Goal: Communication & Community: Answer question/provide support

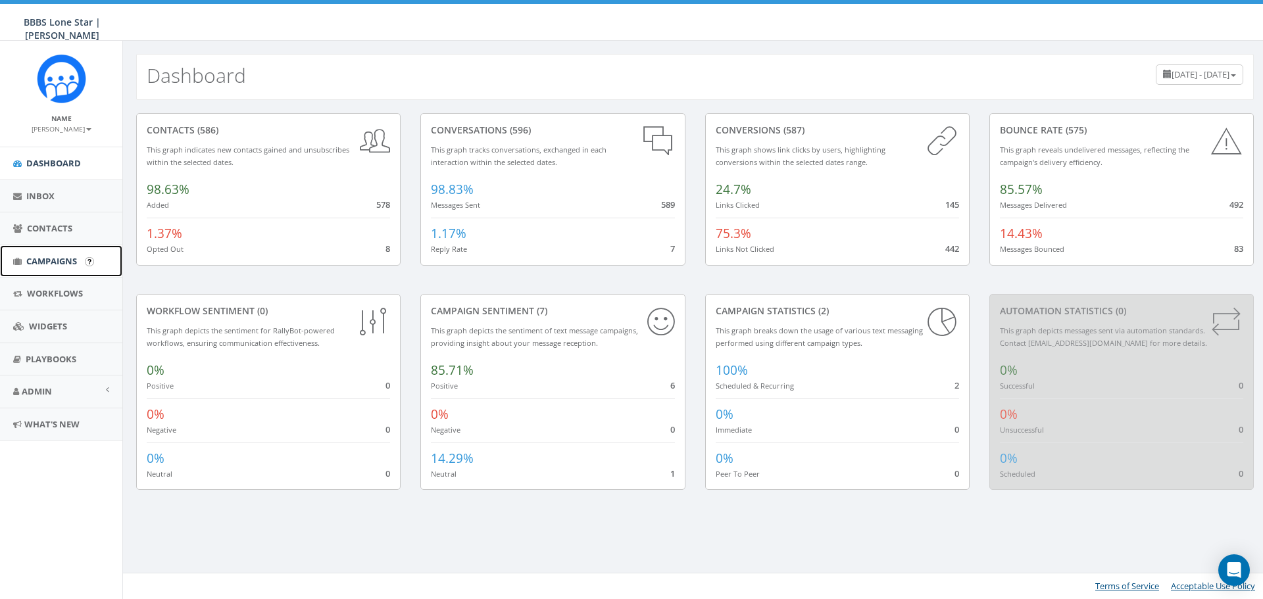
click at [30, 259] on span "Campaigns" at bounding box center [51, 261] width 51 height 12
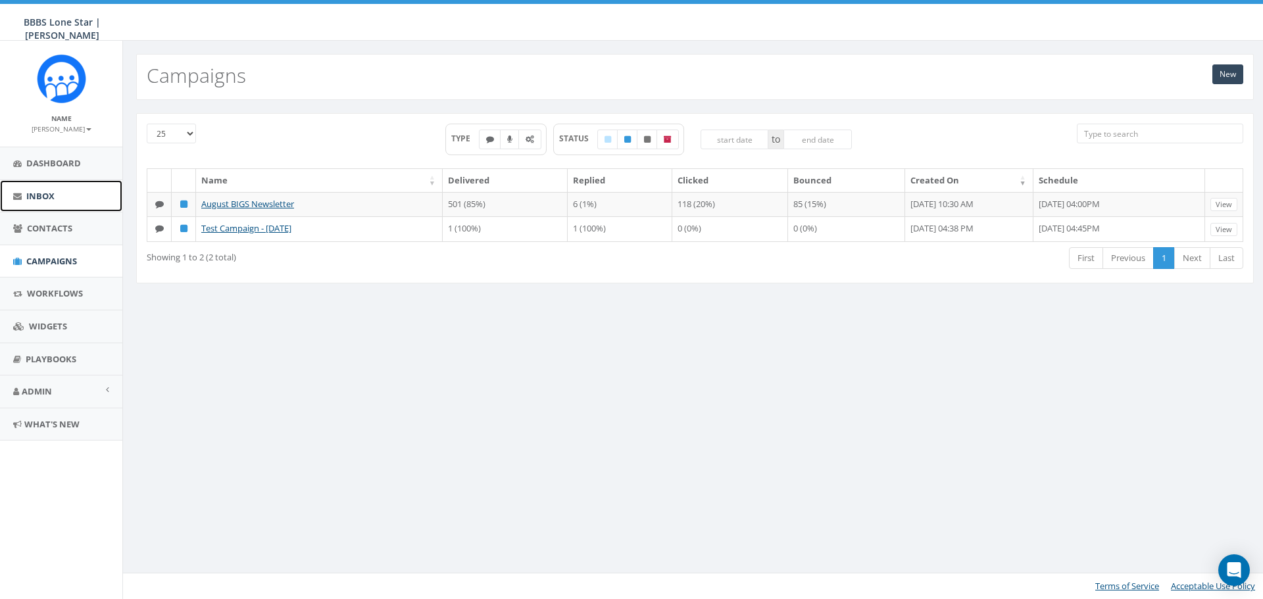
click at [59, 198] on link "Inbox" at bounding box center [61, 196] width 122 height 32
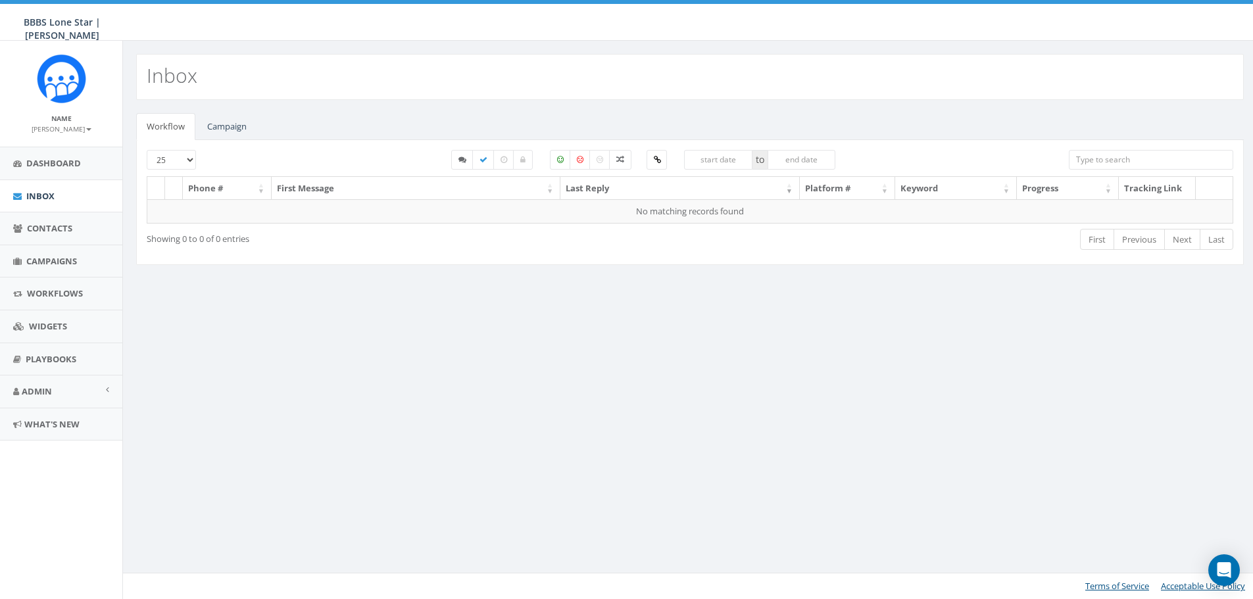
select select
click at [226, 124] on link "Campaign" at bounding box center [227, 126] width 61 height 27
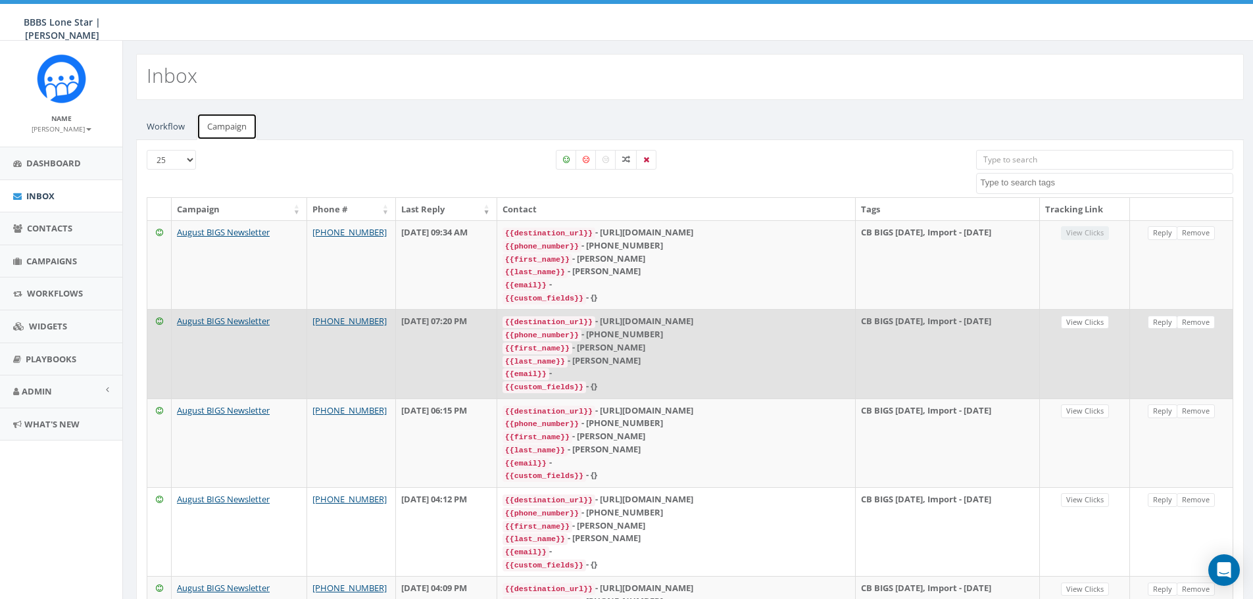
scroll to position [251, 0]
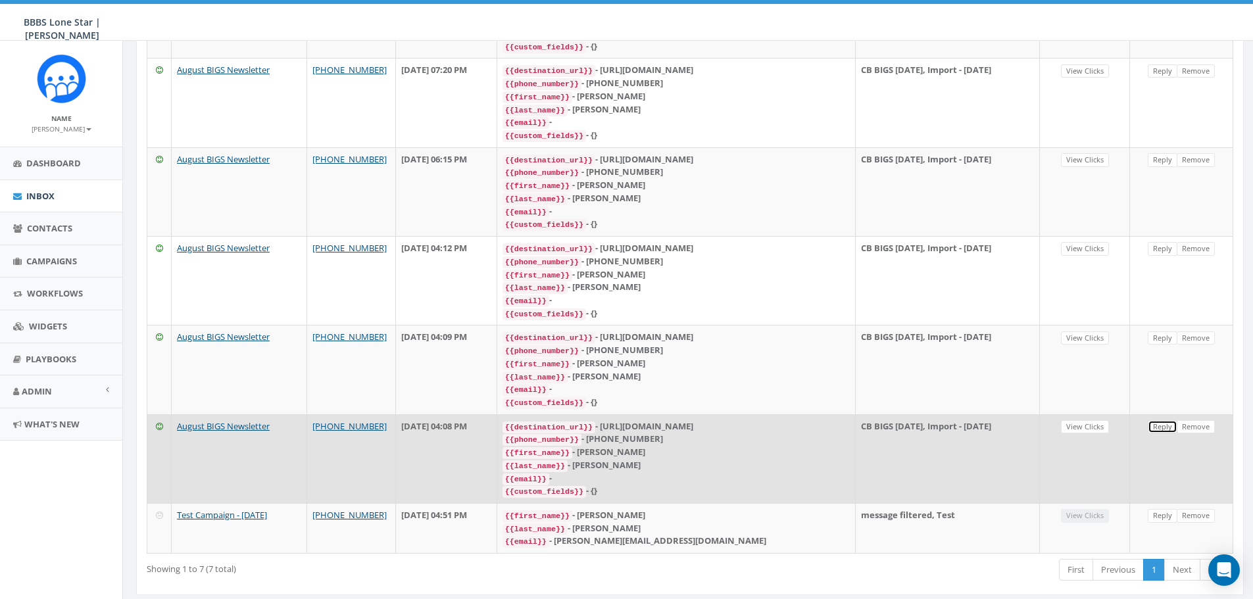
click at [1152, 420] on link "Reply" at bounding box center [1163, 427] width 30 height 14
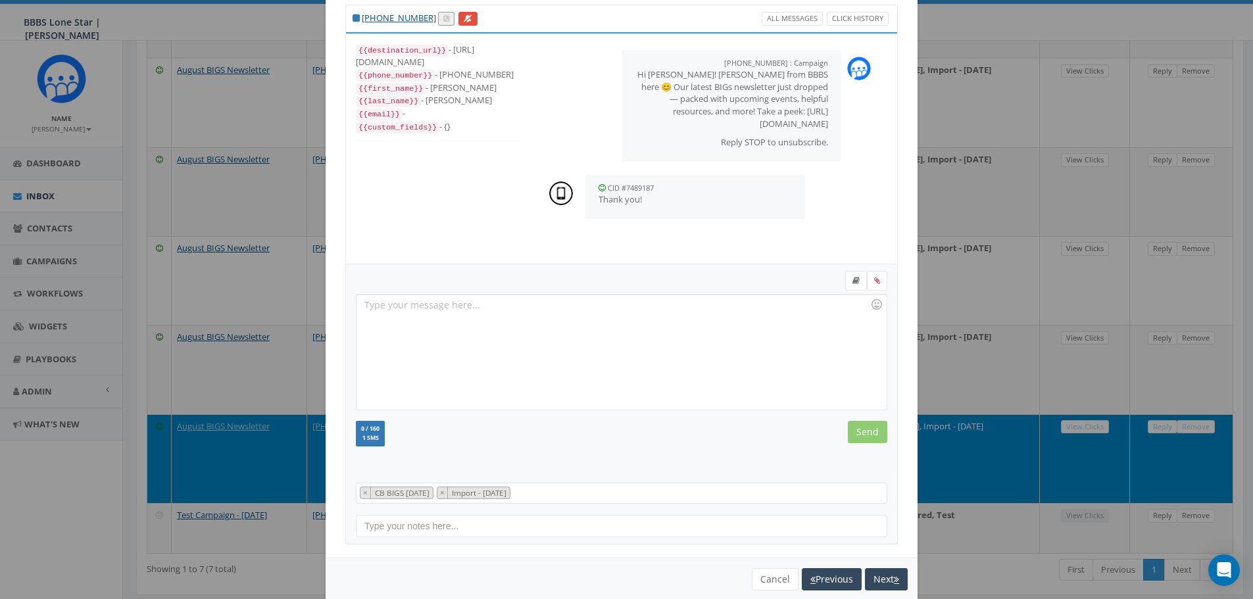
scroll to position [60, 0]
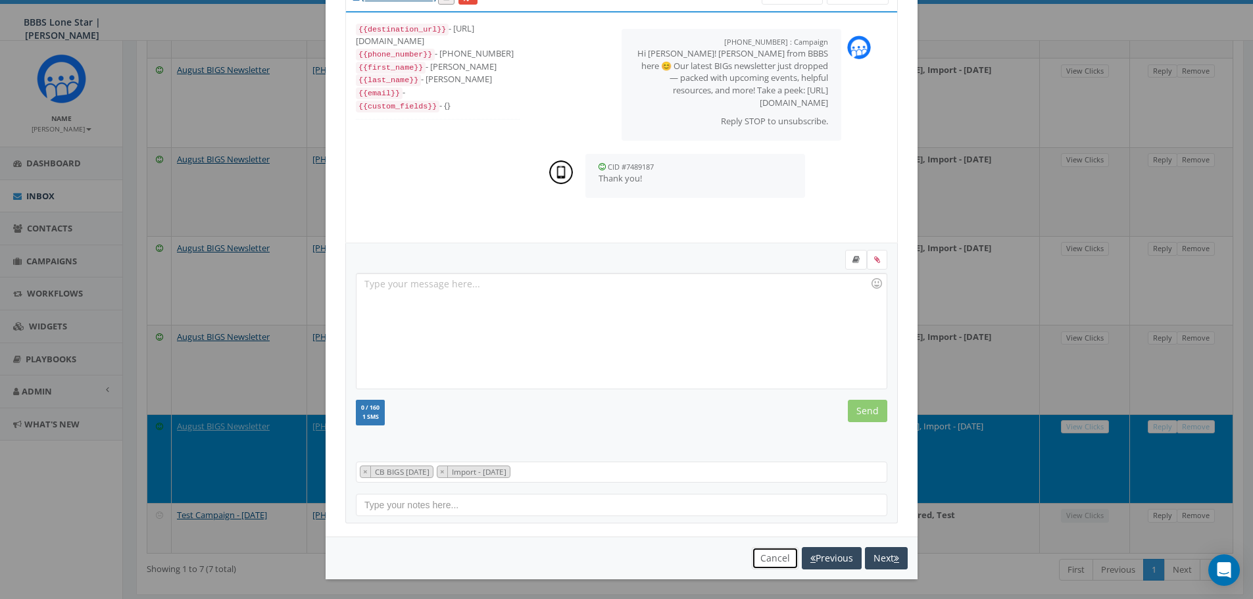
click at [764, 563] on button "Cancel" at bounding box center [775, 558] width 47 height 22
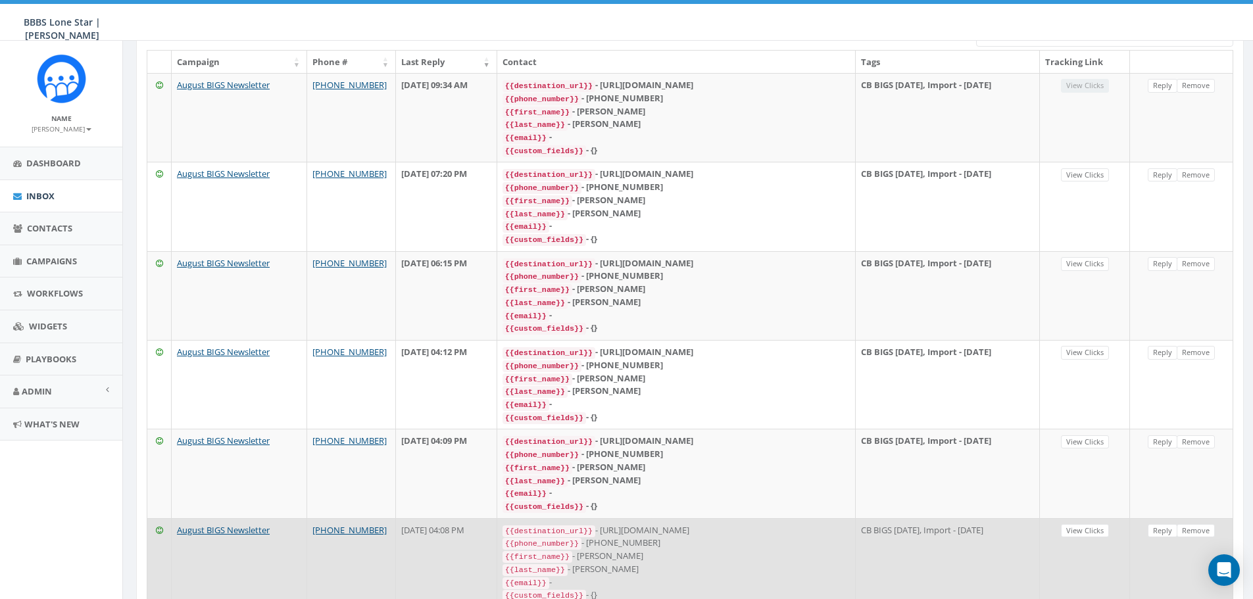
scroll to position [251, 0]
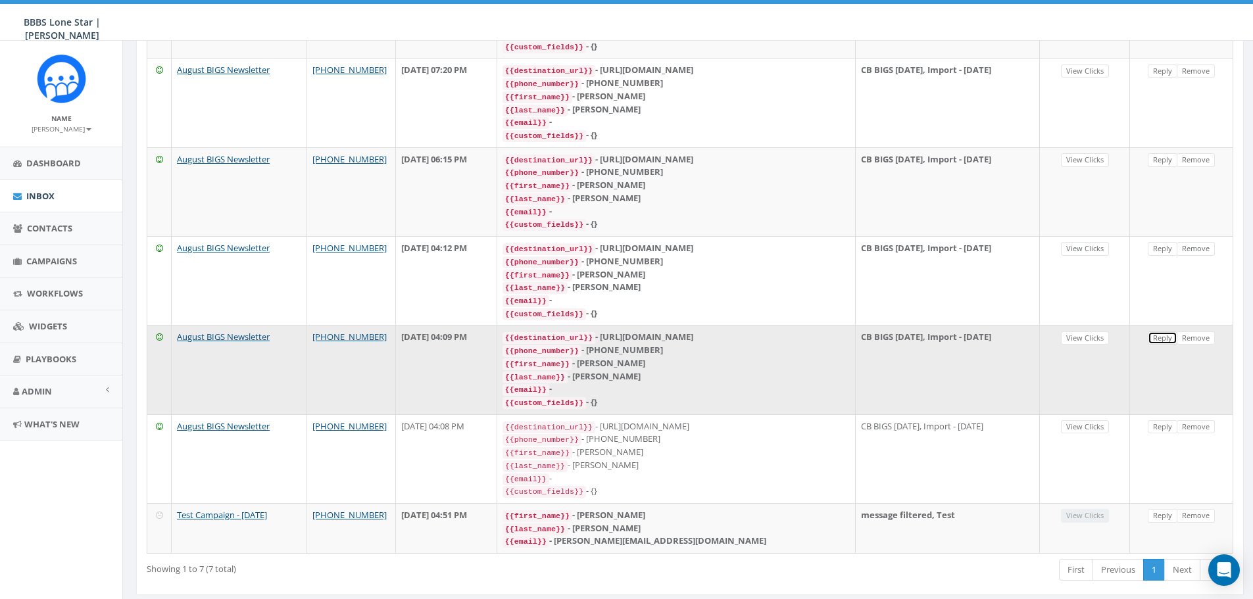
click at [1163, 331] on link "Reply" at bounding box center [1163, 338] width 30 height 14
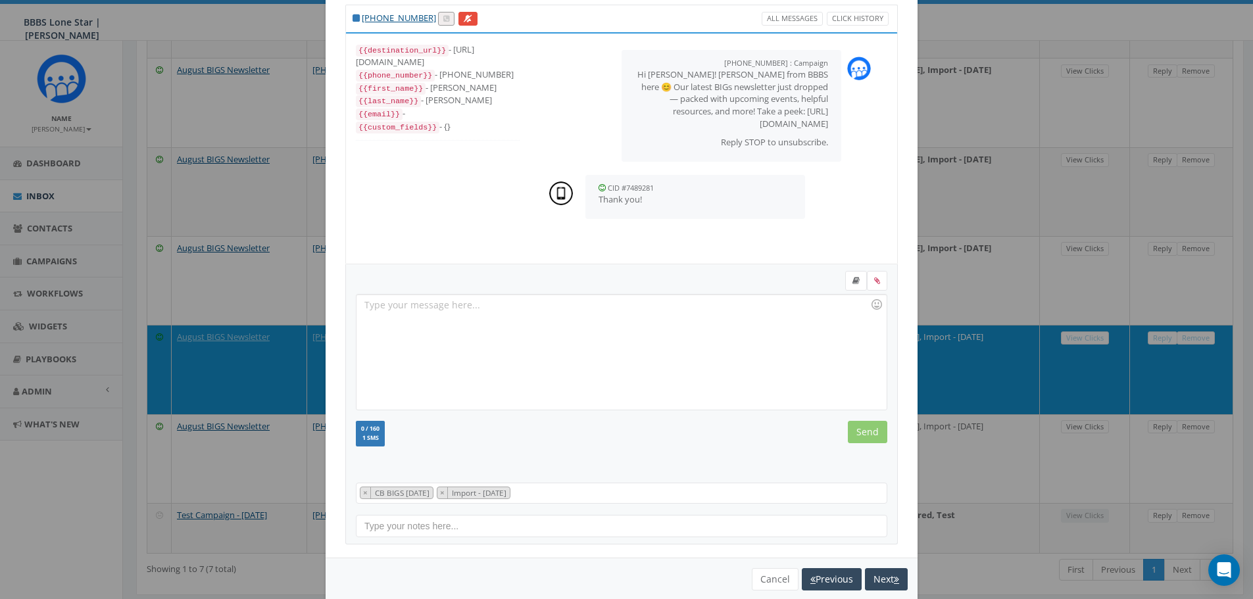
scroll to position [60, 0]
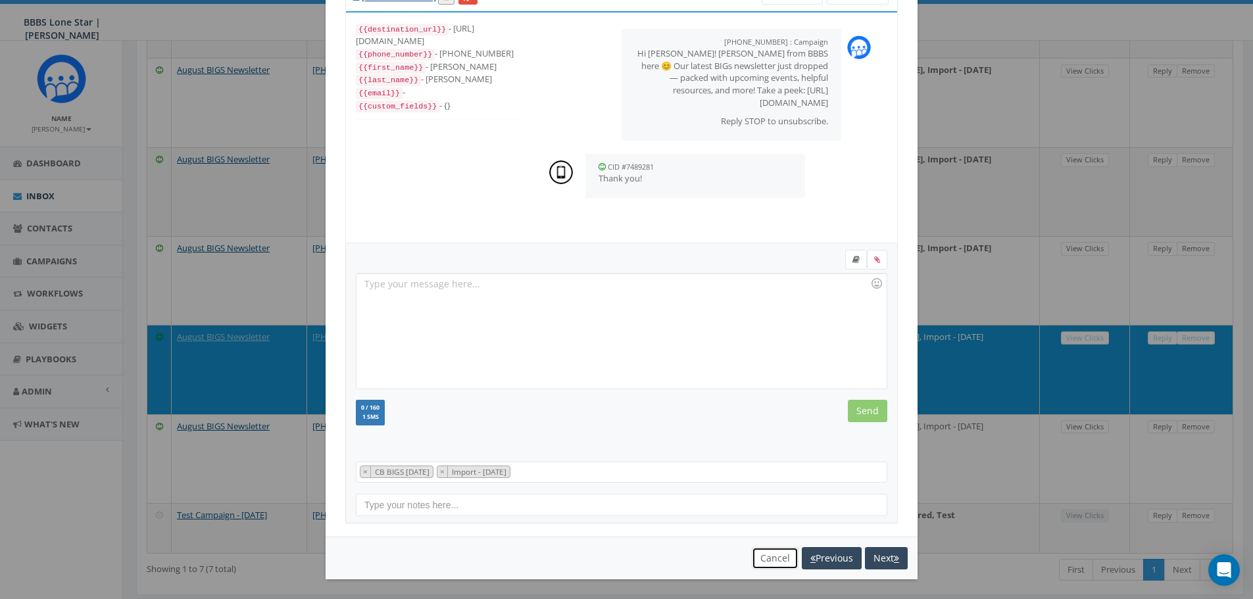
click at [776, 558] on button "Cancel" at bounding box center [775, 558] width 47 height 22
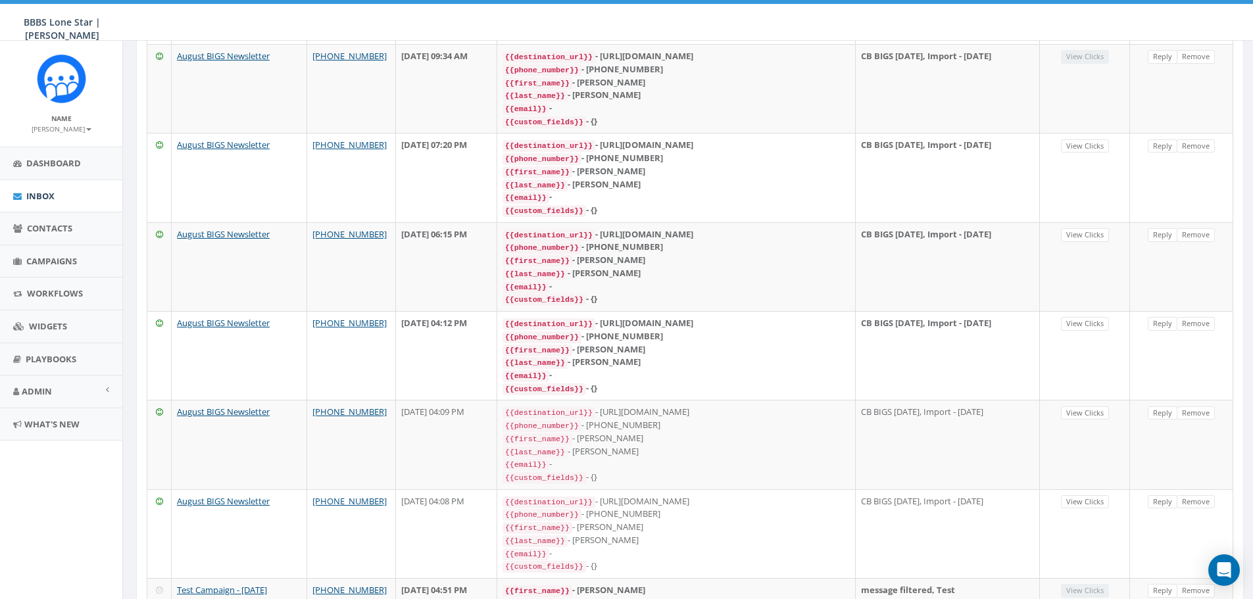
scroll to position [251, 0]
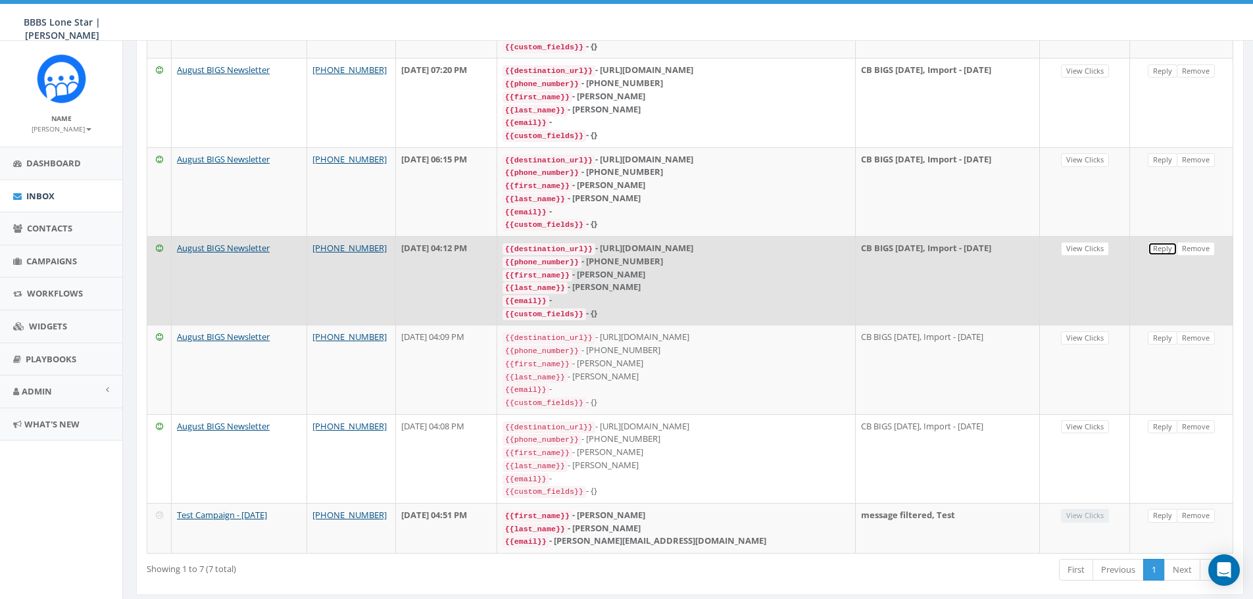
click at [1159, 242] on link "Reply" at bounding box center [1163, 249] width 30 height 14
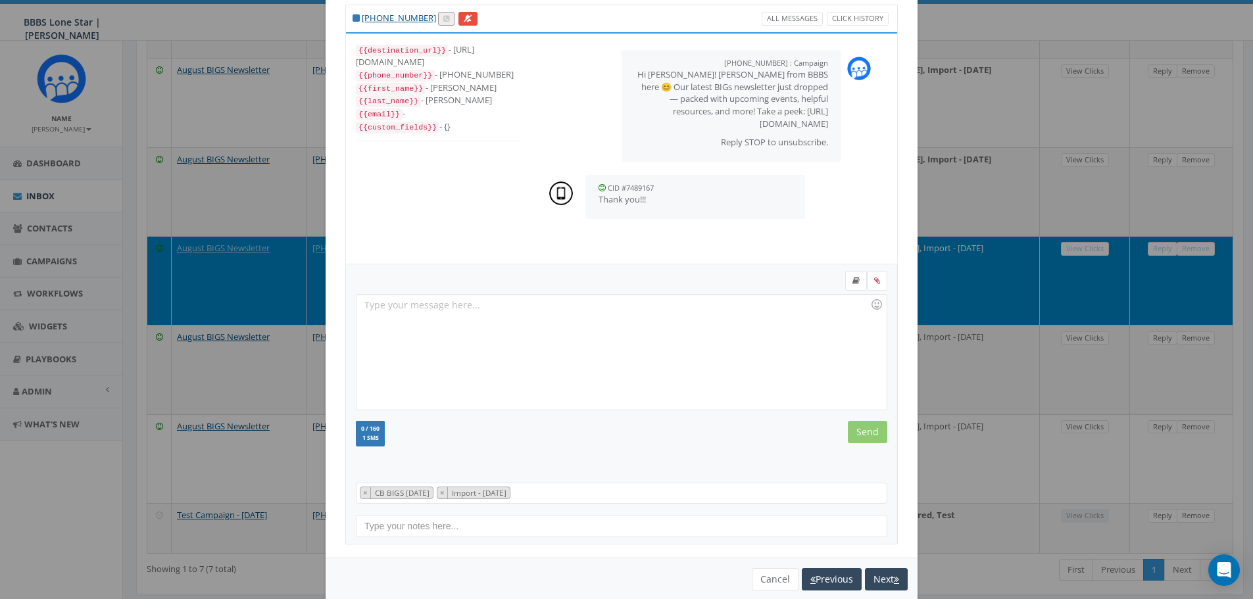
scroll to position [60, 0]
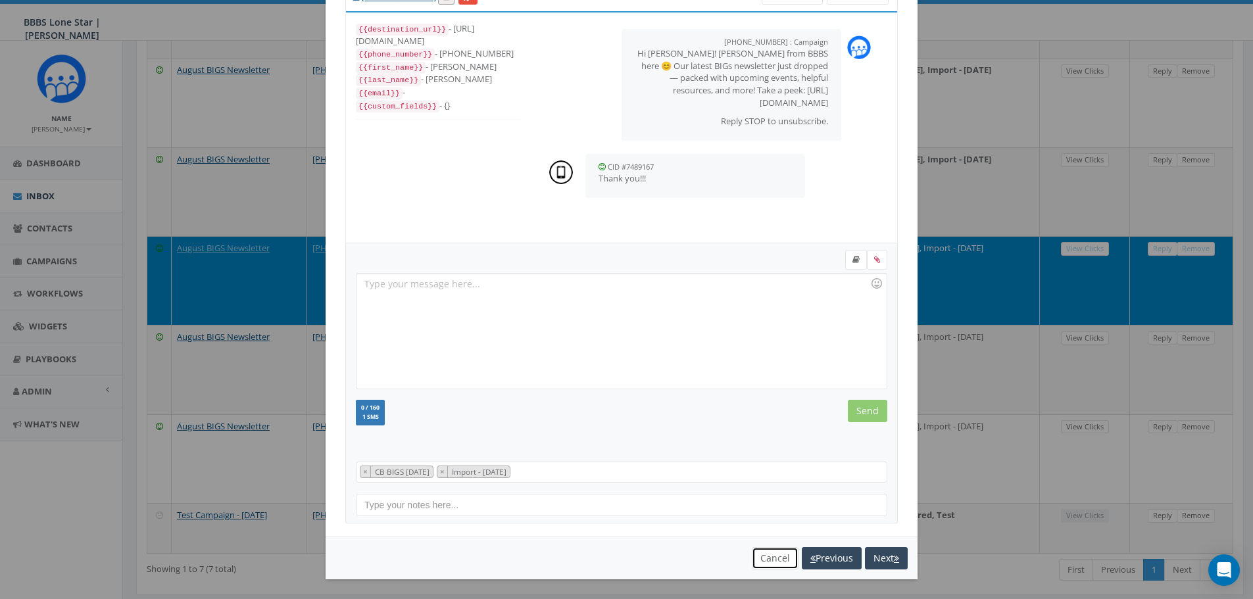
click at [771, 559] on button "Cancel" at bounding box center [775, 558] width 47 height 22
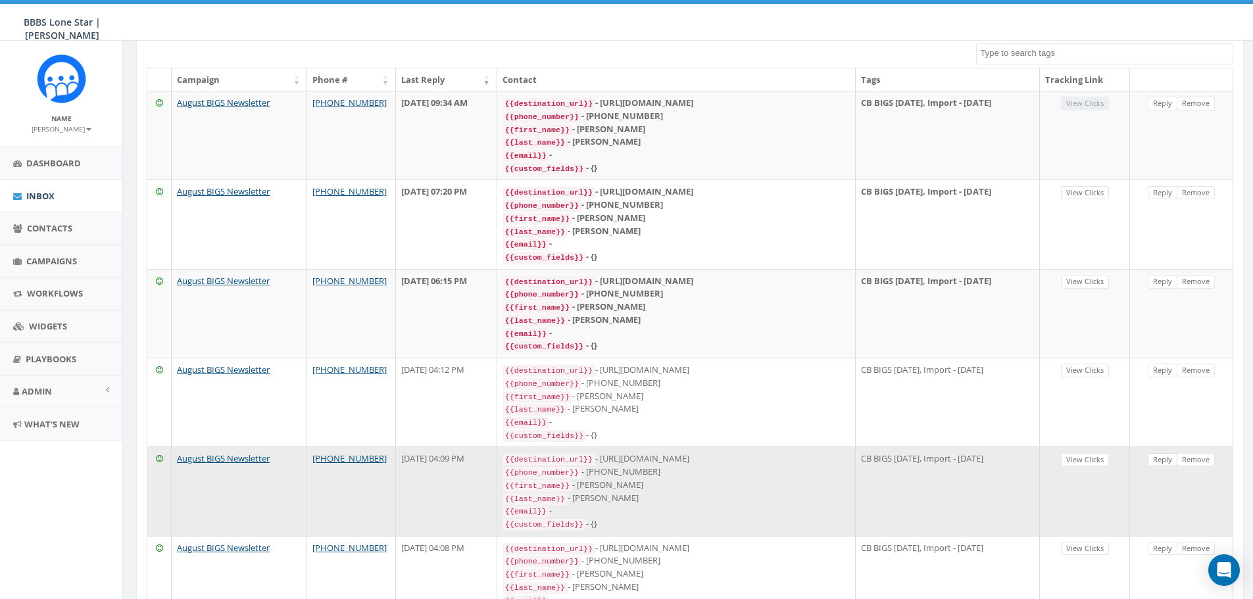
scroll to position [251, 0]
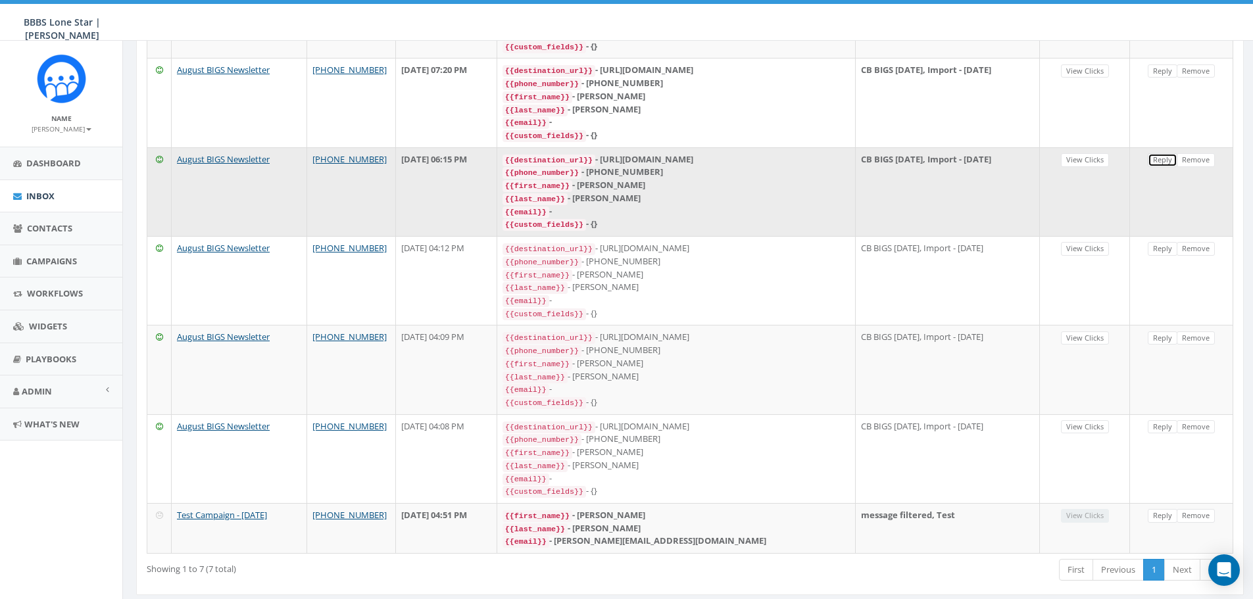
click at [1156, 153] on link "Reply" at bounding box center [1163, 160] width 30 height 14
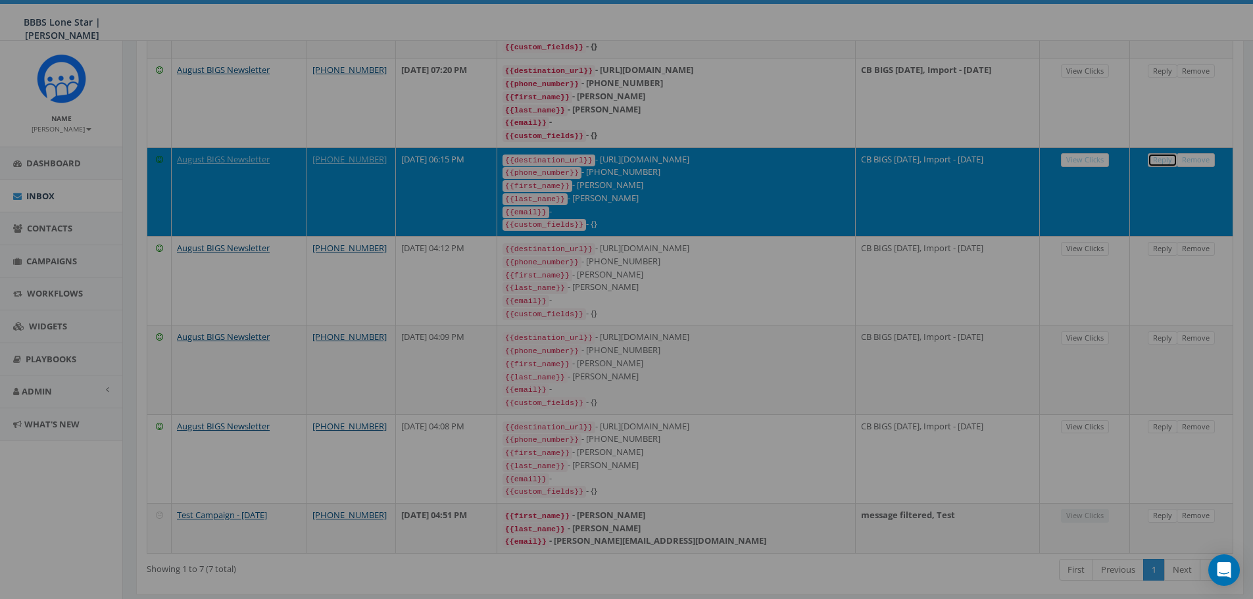
scroll to position [13, 0]
select select "CB BIGS August 2025"
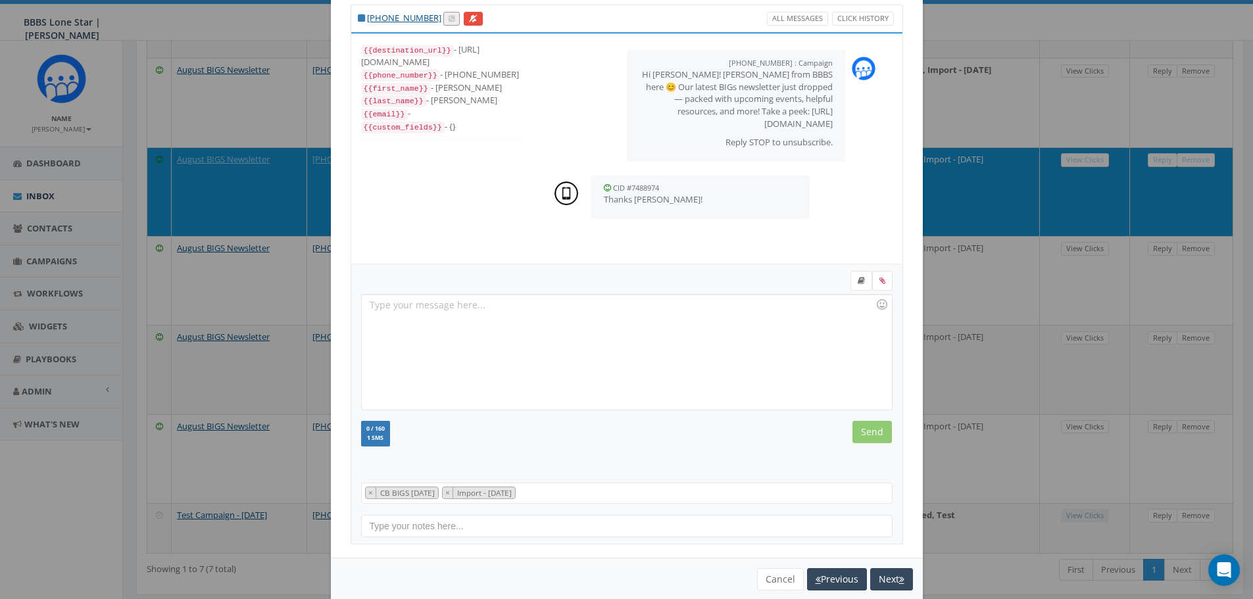
scroll to position [60, 0]
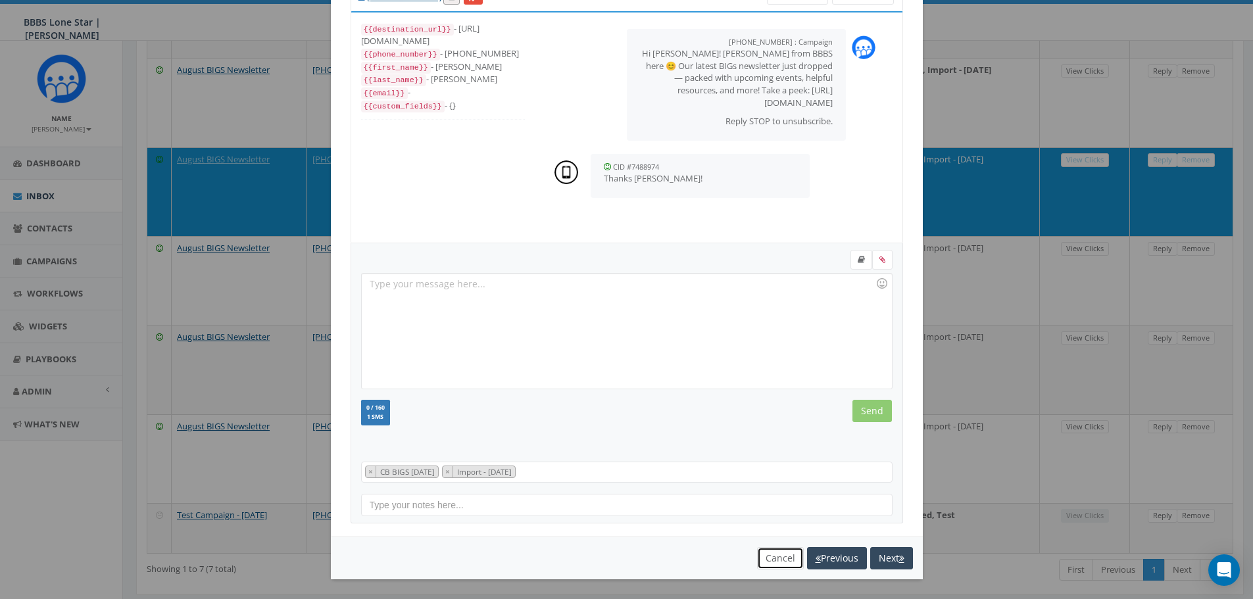
click at [774, 557] on button "Cancel" at bounding box center [780, 558] width 47 height 22
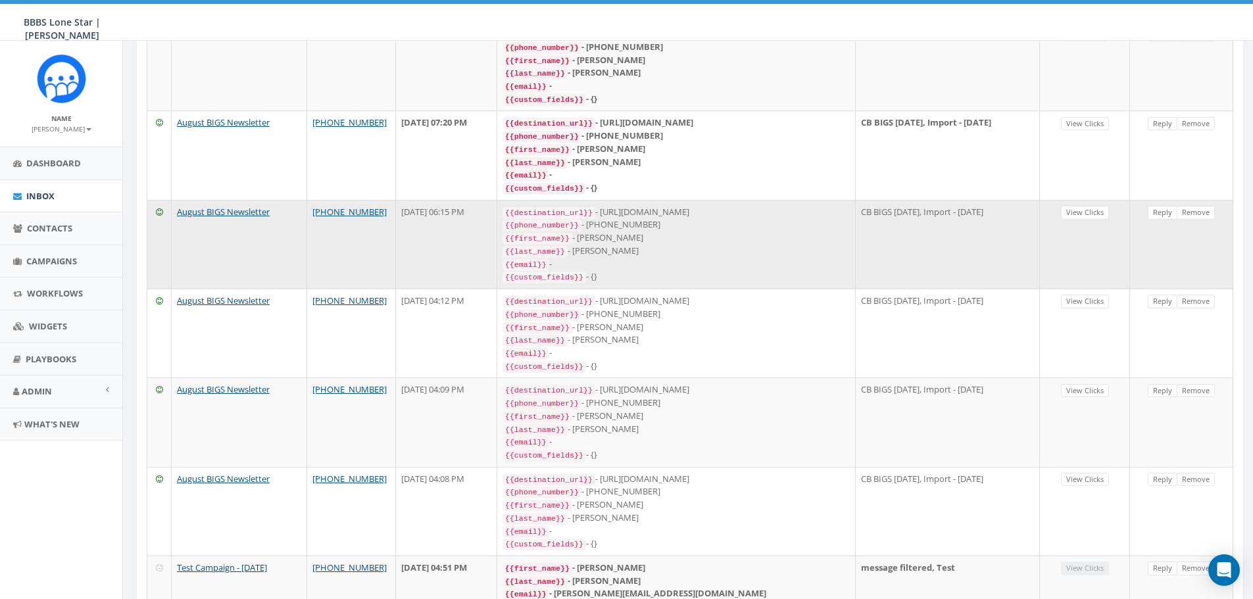
scroll to position [120, 0]
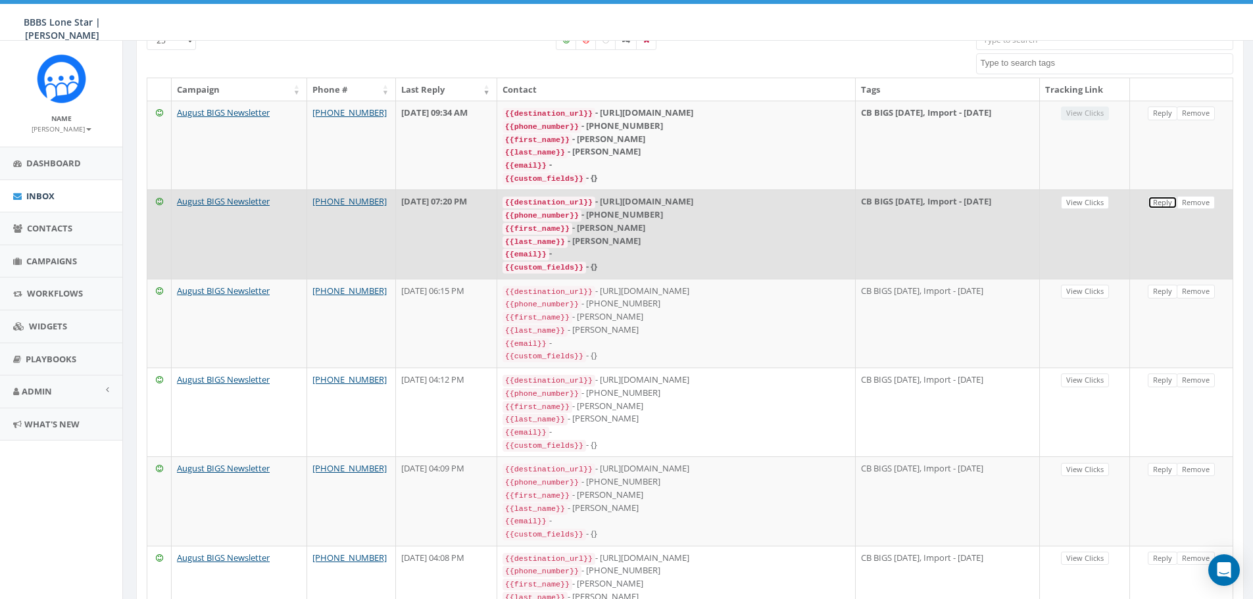
click at [1154, 201] on link "Reply" at bounding box center [1163, 203] width 30 height 14
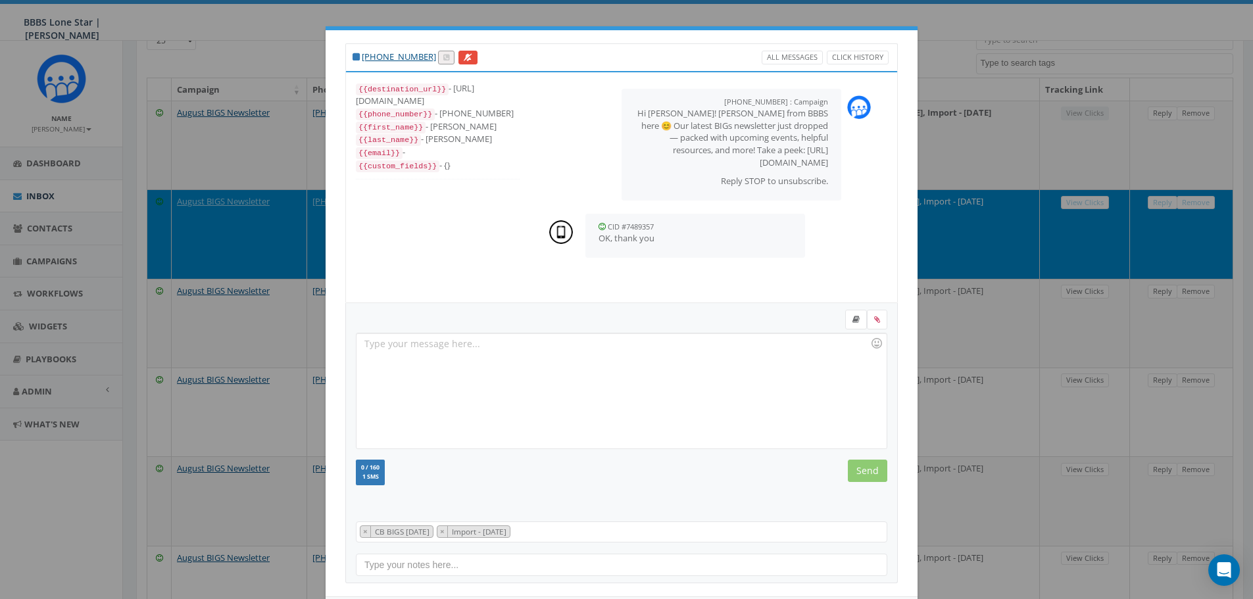
scroll to position [60, 0]
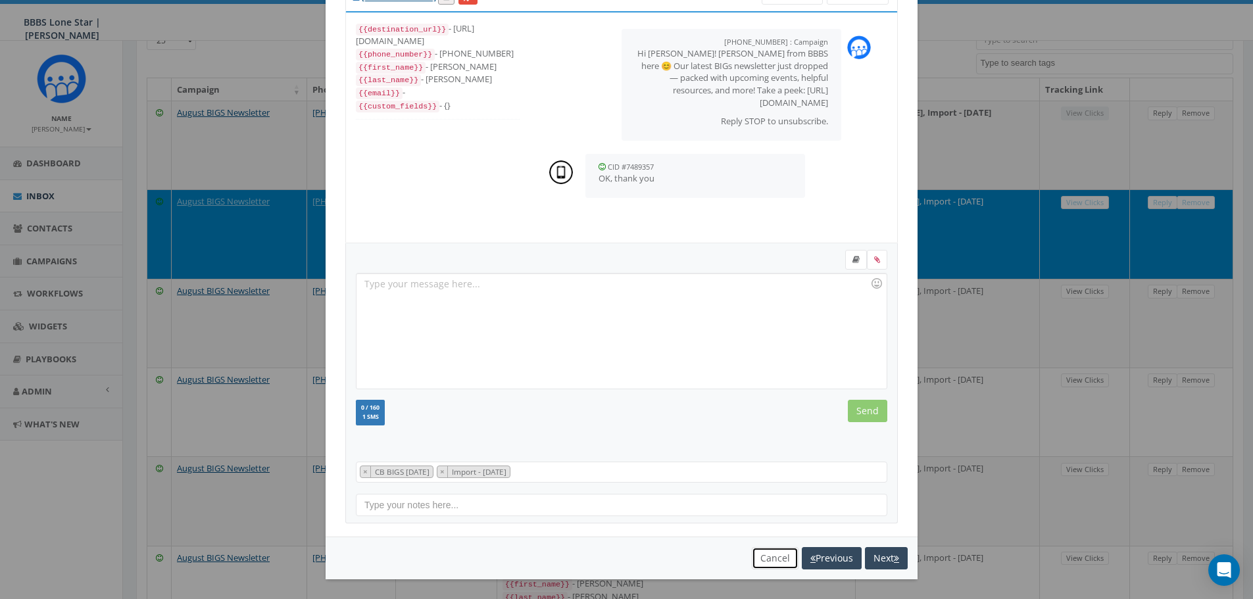
click at [760, 560] on button "Cancel" at bounding box center [775, 558] width 47 height 22
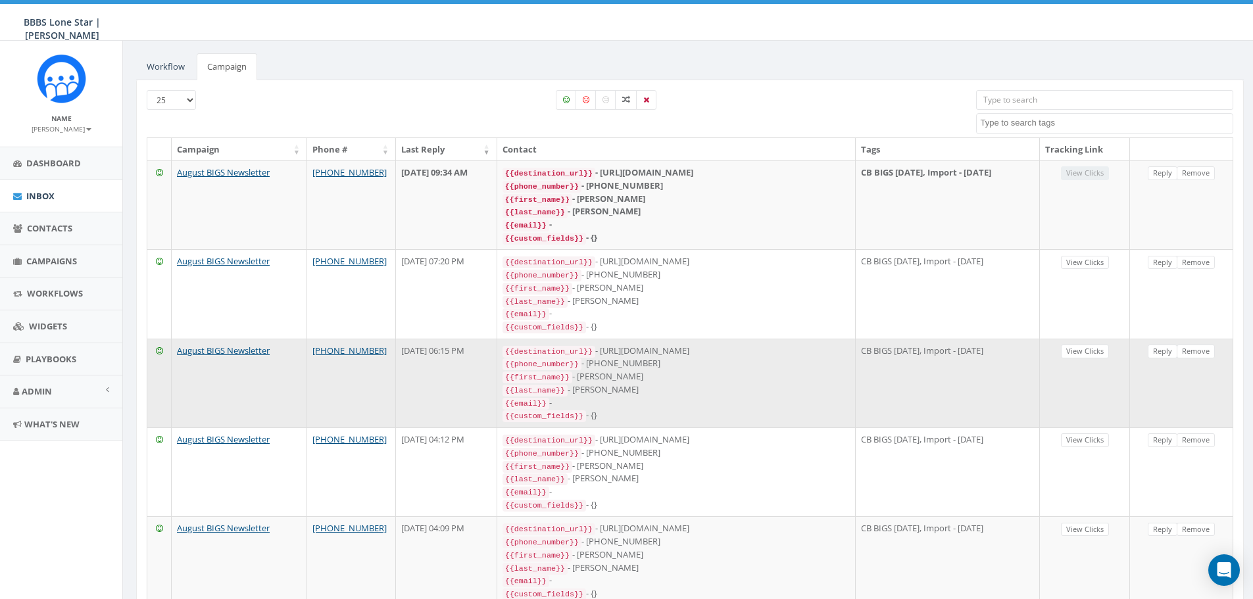
scroll to position [0, 0]
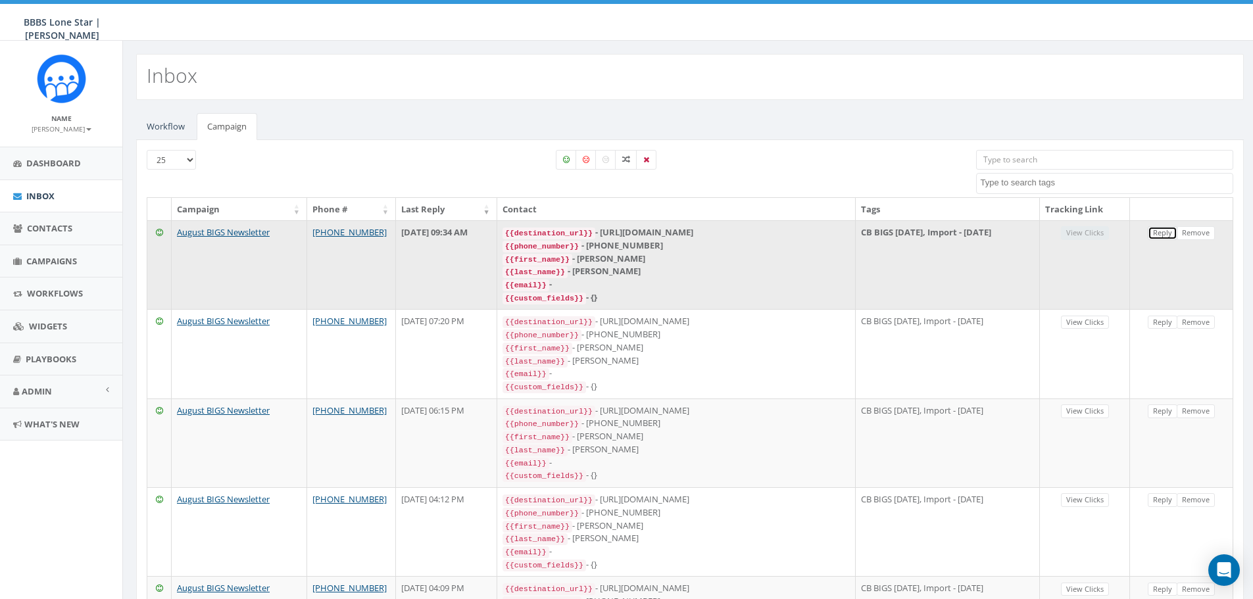
click at [1161, 226] on link "Reply" at bounding box center [1163, 233] width 30 height 14
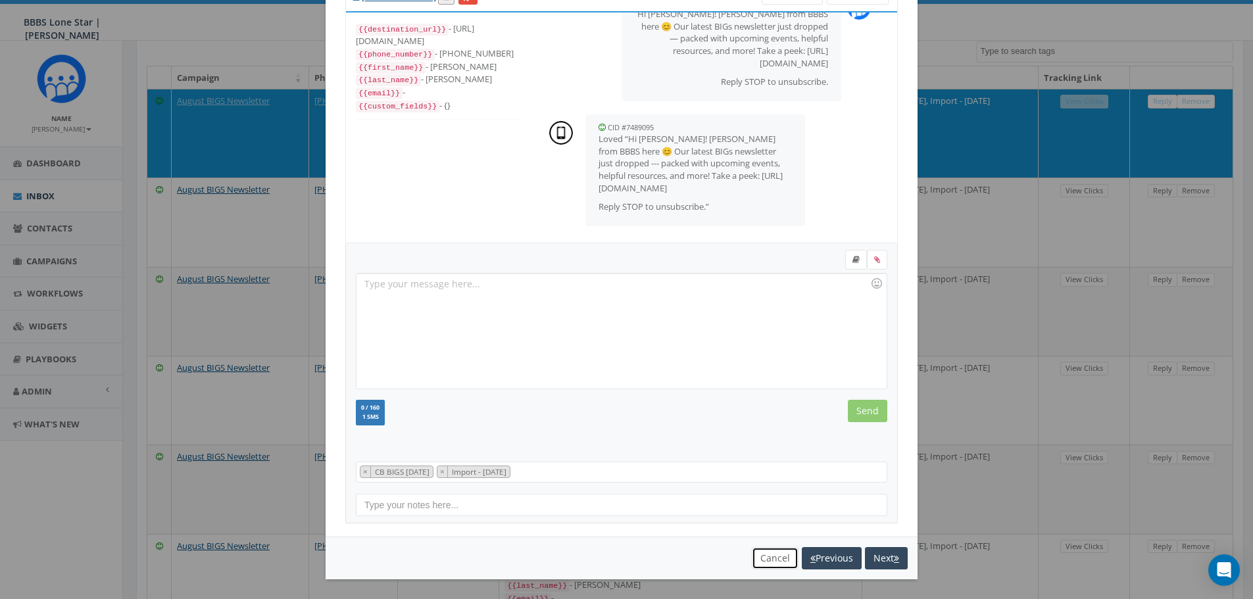
click at [757, 554] on button "Cancel" at bounding box center [775, 558] width 47 height 22
